Goal: Task Accomplishment & Management: Use online tool/utility

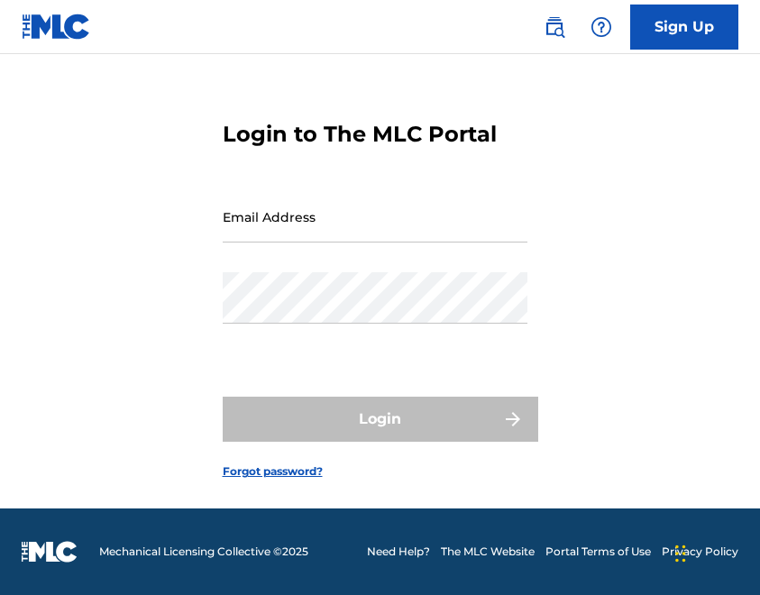
click at [342, 219] on input "Email Address" at bounding box center [375, 216] width 305 height 51
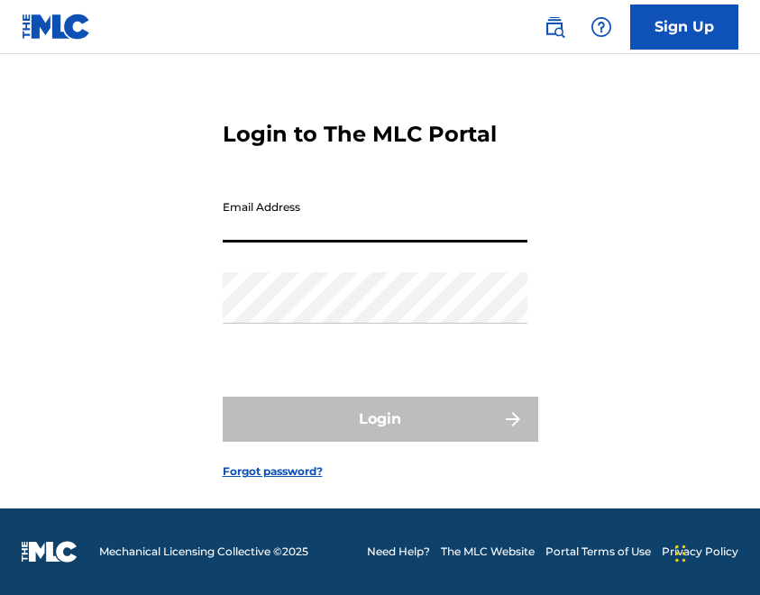
type input "[EMAIL_ADDRESS][DOMAIN_NAME]"
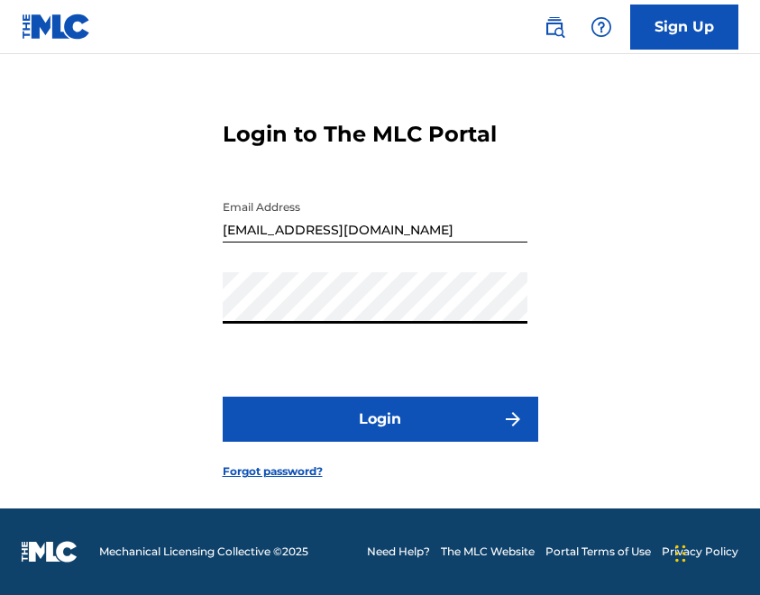
click at [371, 426] on button "Login" at bounding box center [380, 418] width 315 height 45
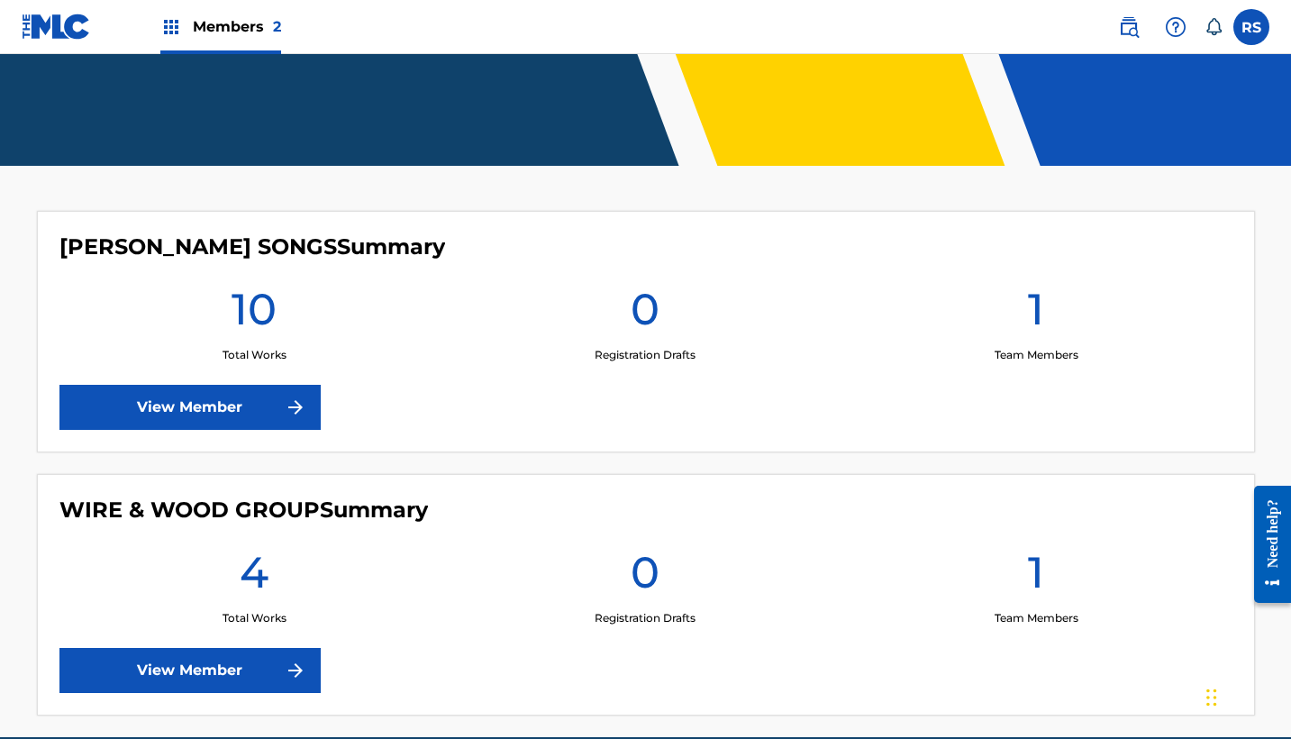
scroll to position [360, 0]
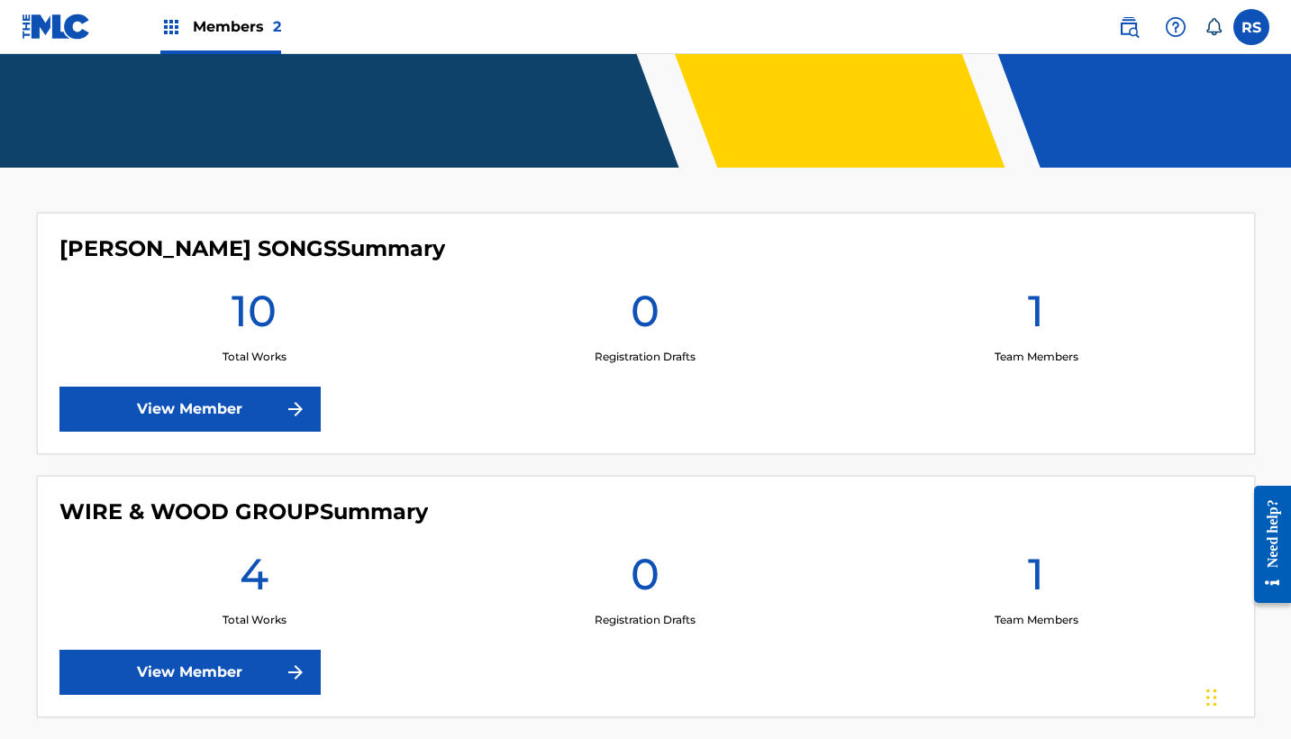
click at [155, 387] on link "View Member" at bounding box center [189, 409] width 261 height 45
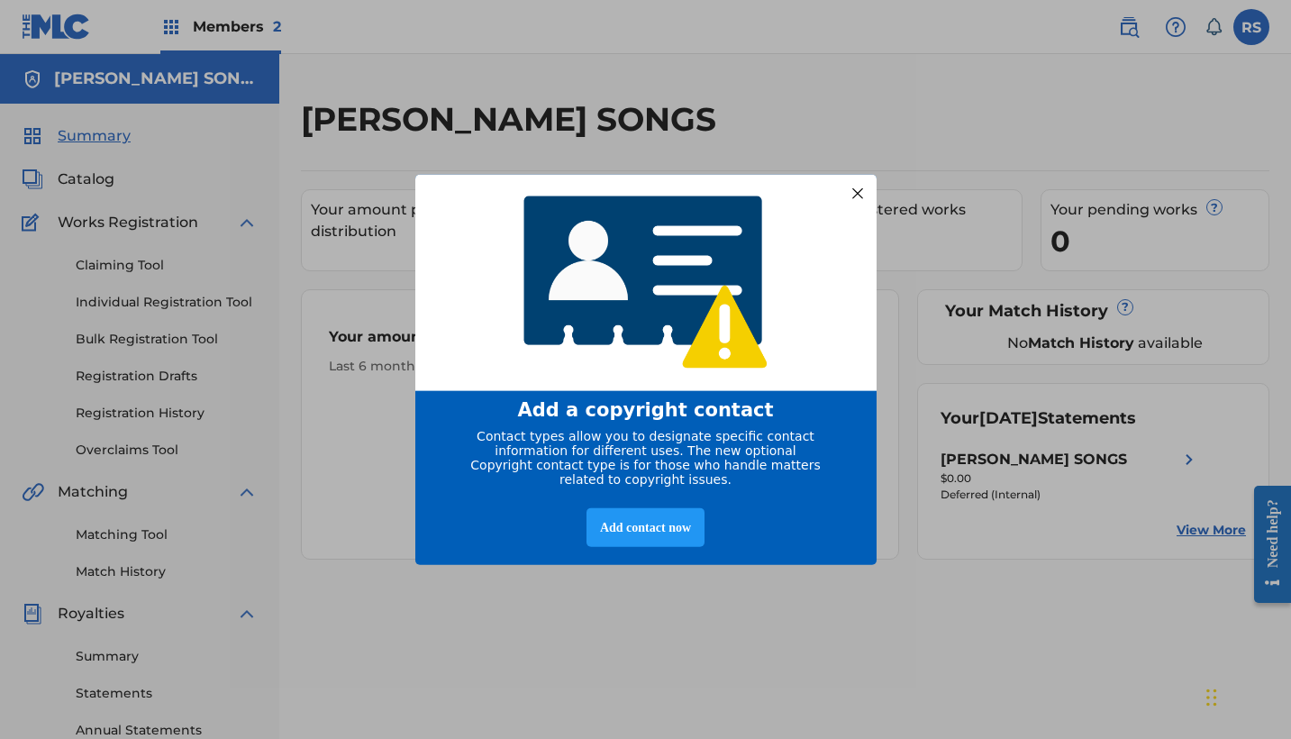
click at [759, 191] on div at bounding box center [856, 192] width 23 height 23
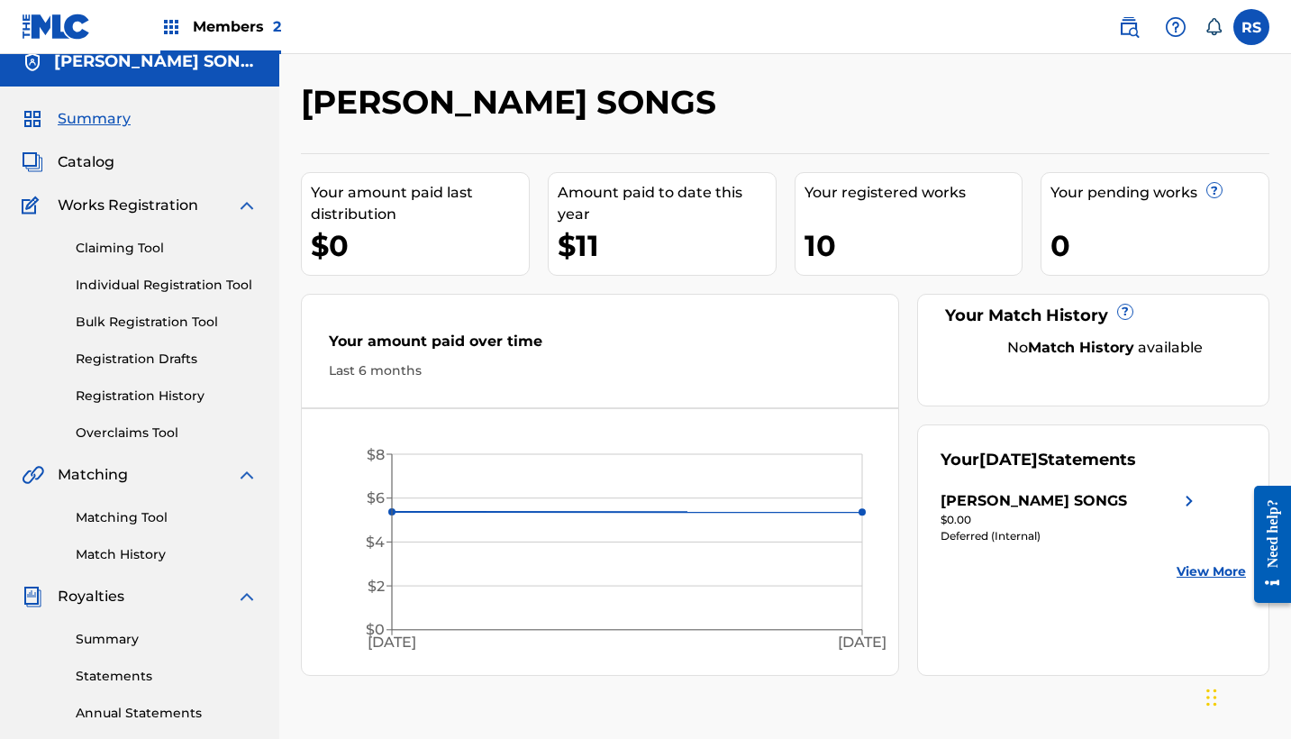
scroll to position [12, 0]
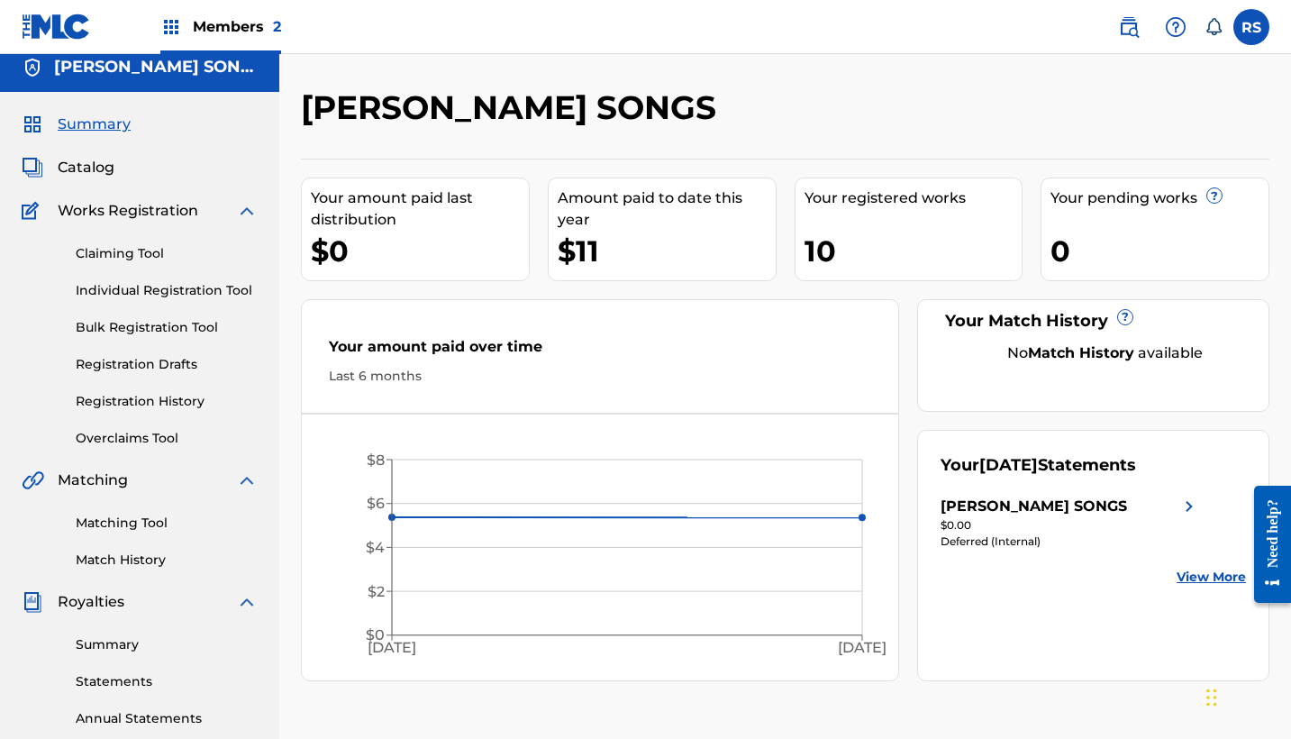
click at [759, 255] on div "10" at bounding box center [914, 251] width 218 height 41
click at [89, 175] on span "Catalog" at bounding box center [86, 168] width 57 height 22
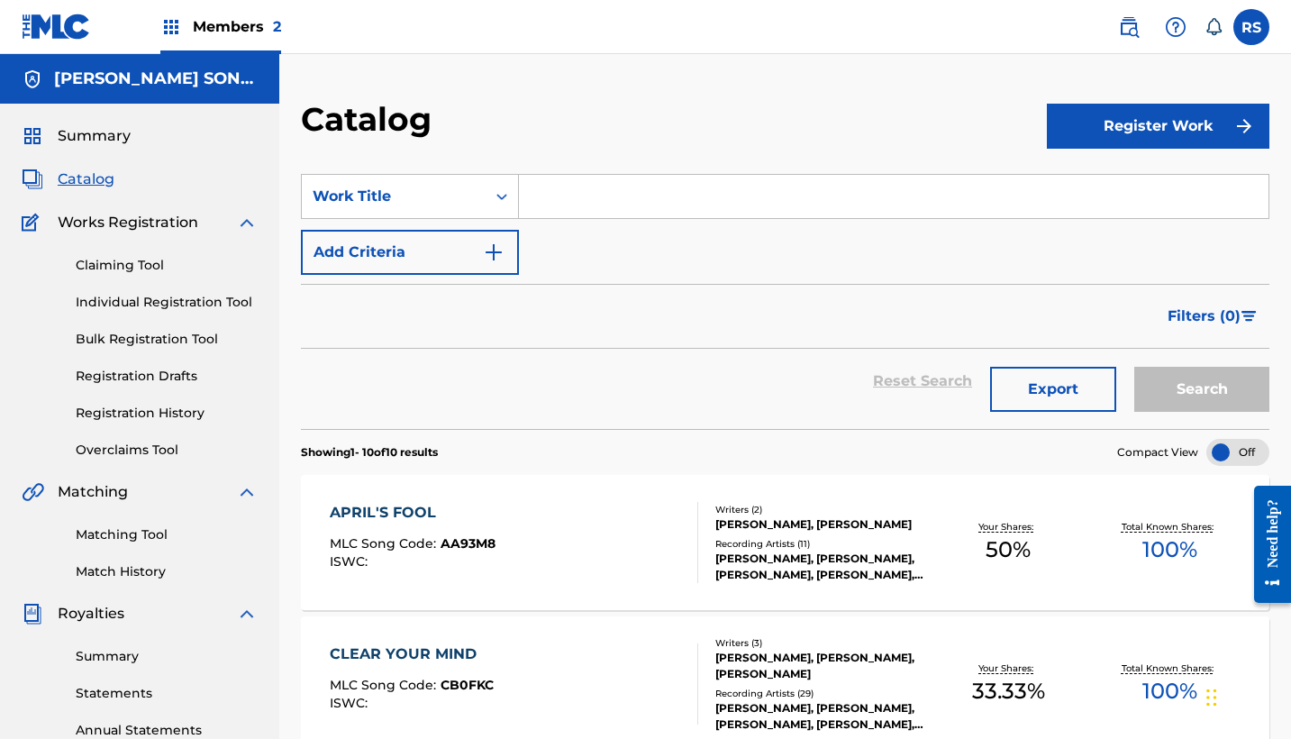
click at [141, 262] on link "Claiming Tool" at bounding box center [167, 265] width 182 height 19
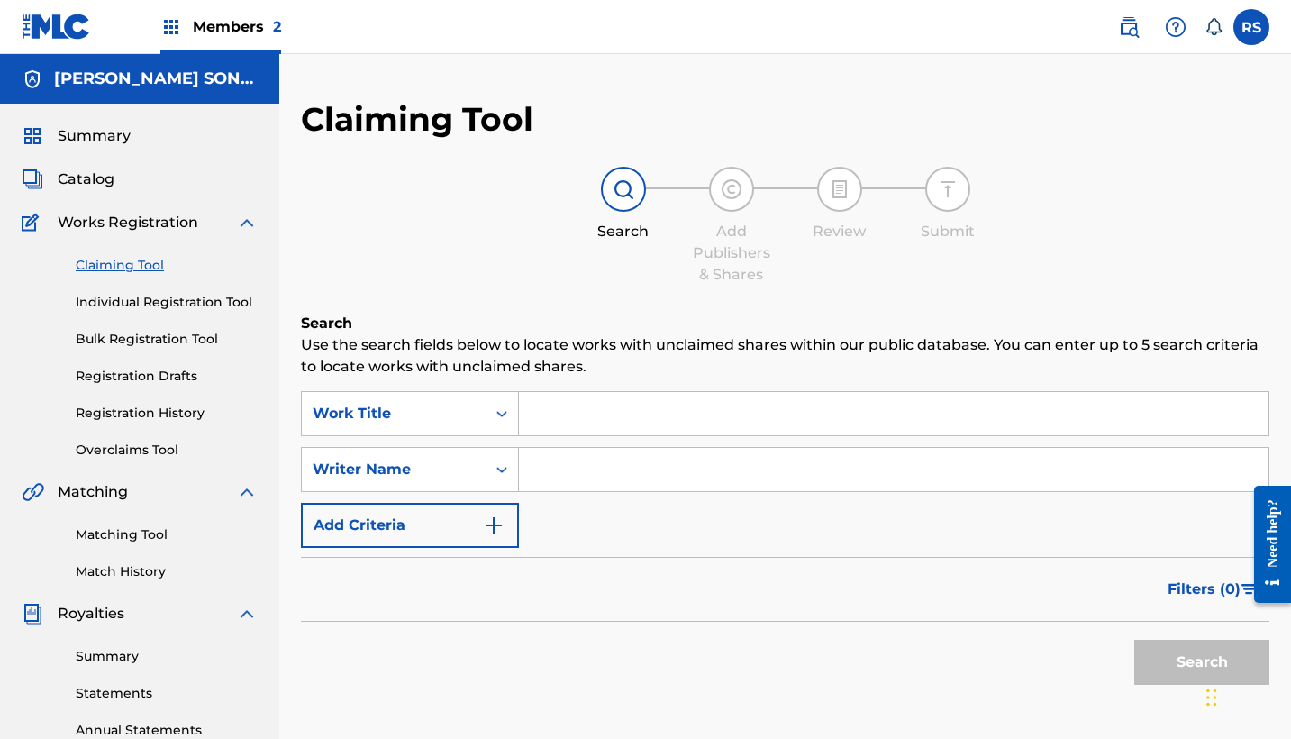
click at [571, 465] on input "Search Form" at bounding box center [894, 469] width 750 height 43
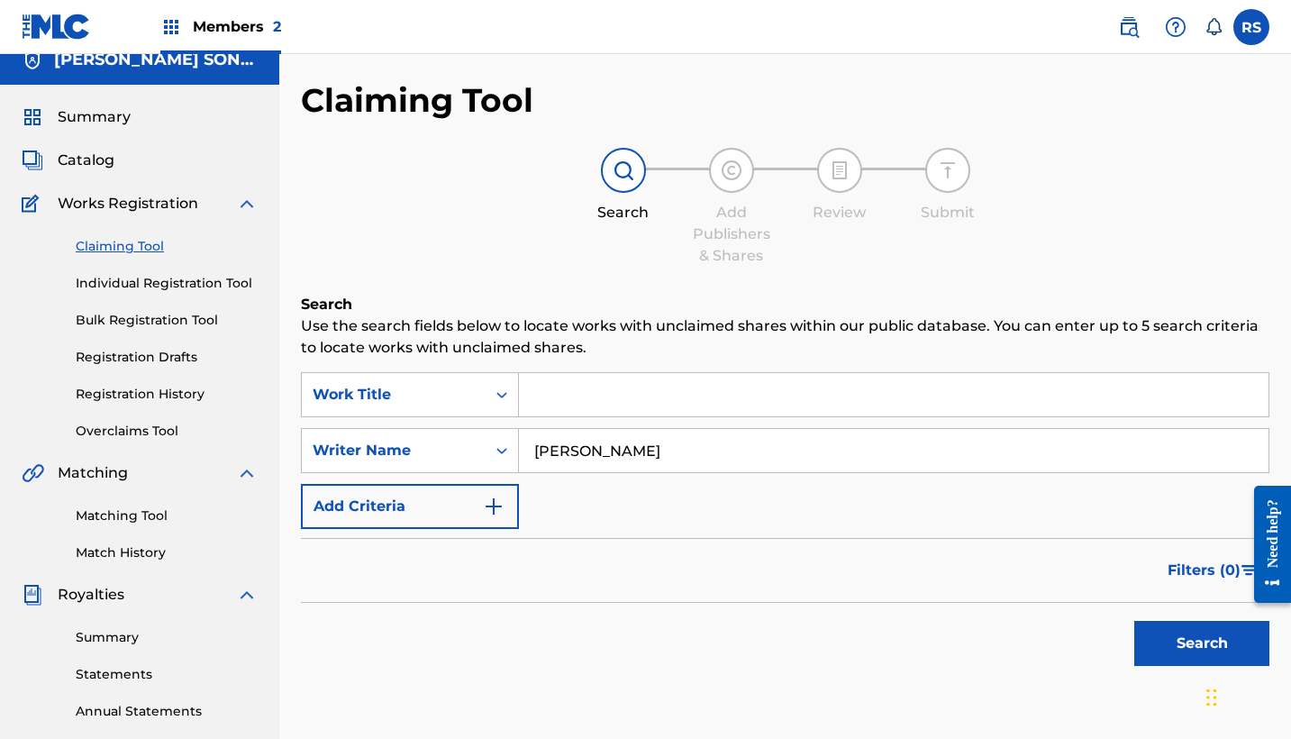
type input "[PERSON_NAME]"
click at [759, 594] on button "Search" at bounding box center [1201, 643] width 135 height 45
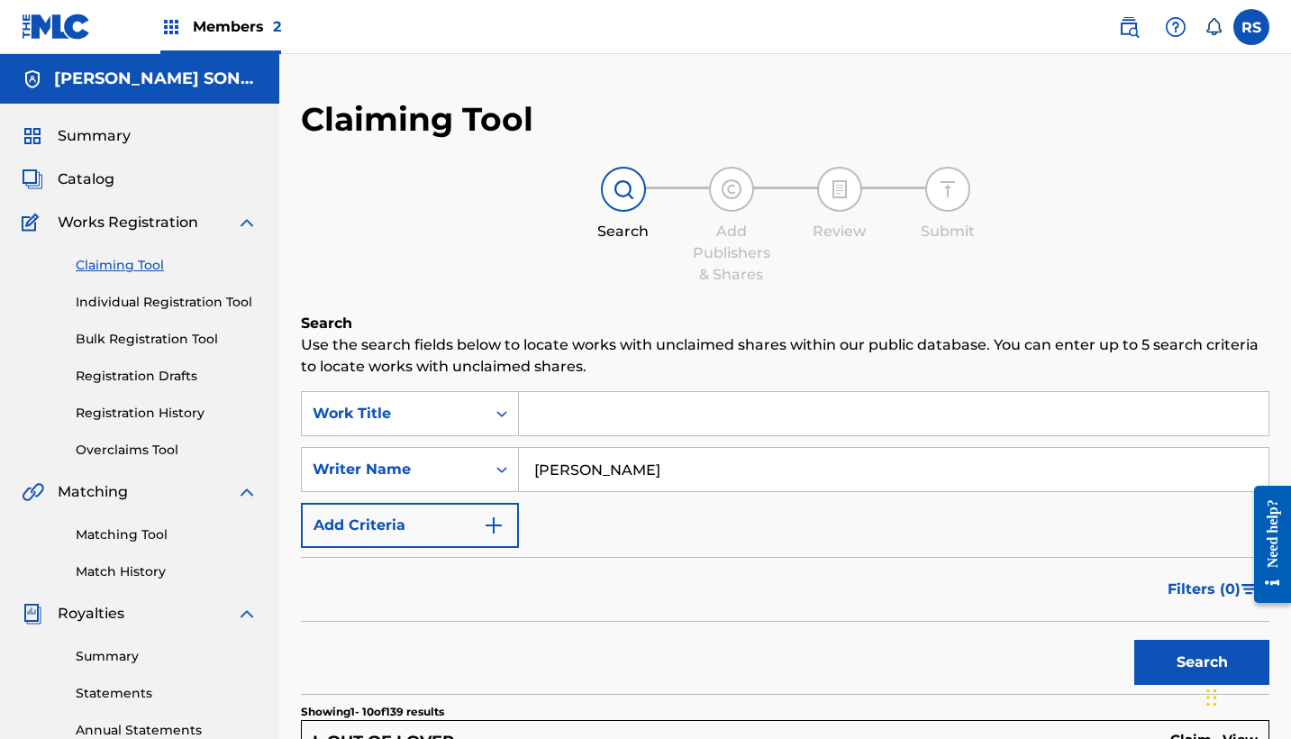
scroll to position [0, 0]
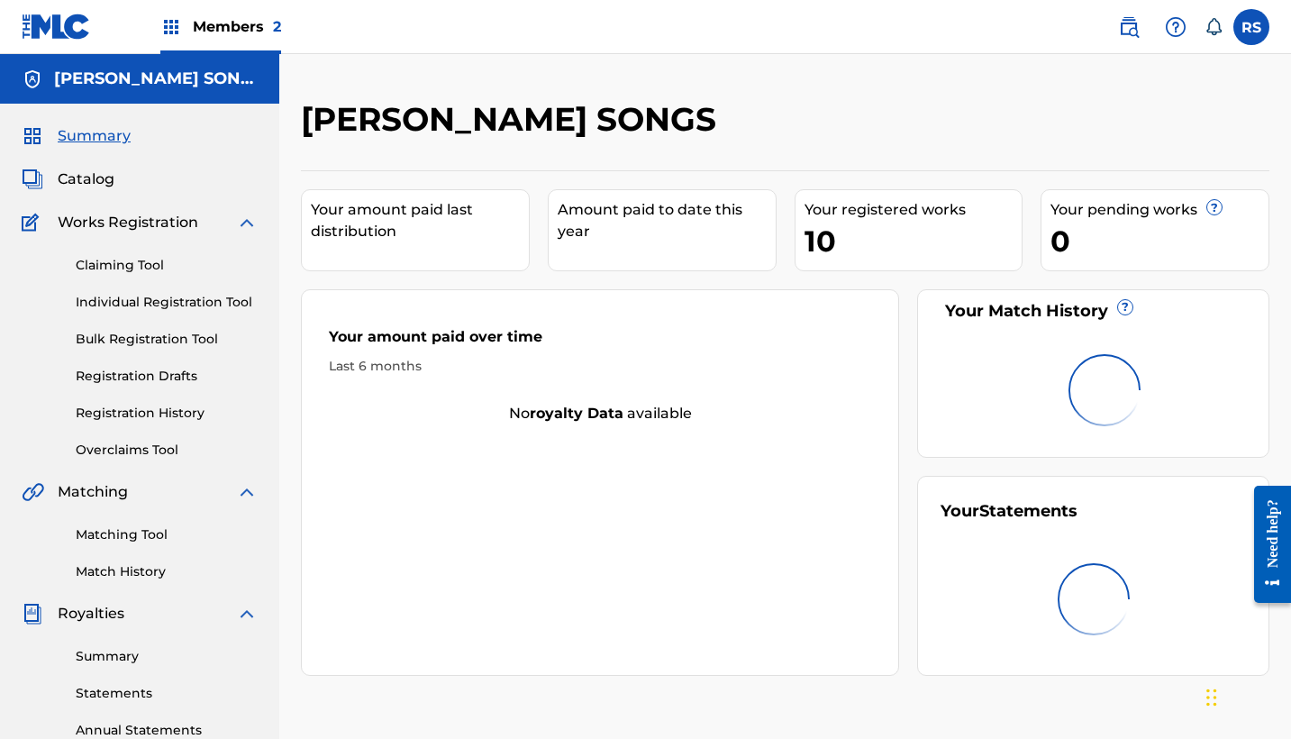
scroll to position [12, 0]
